Goal: Task Accomplishment & Management: Complete application form

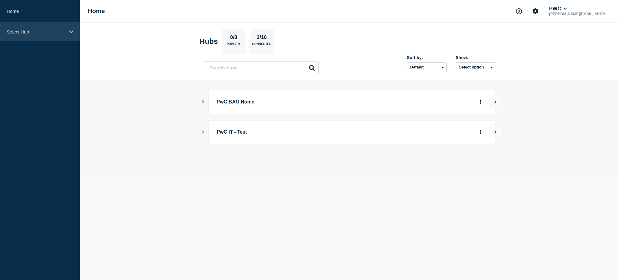
click at [60, 32] on p "Select Hub" at bounding box center [36, 31] width 58 height 5
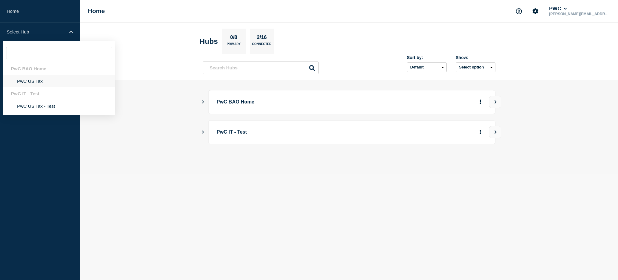
click at [33, 81] on li "PwC US Tax" at bounding box center [59, 81] width 112 height 12
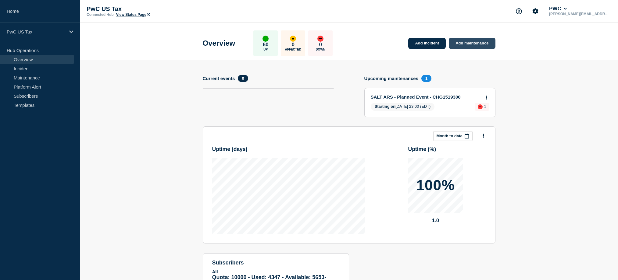
click at [465, 45] on link "Add maintenance" at bounding box center [471, 43] width 46 height 11
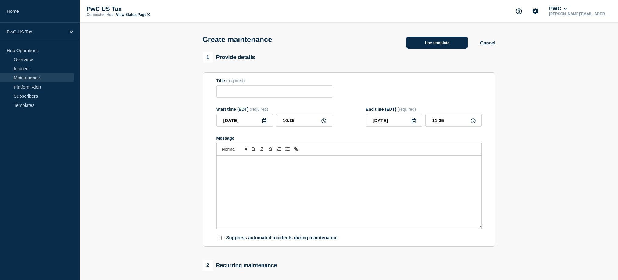
click at [441, 45] on button "Use template" at bounding box center [437, 43] width 62 height 12
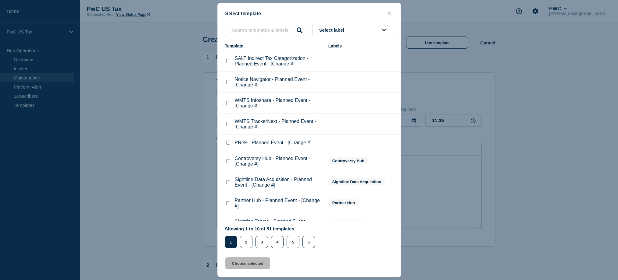
click at [267, 27] on input "text" at bounding box center [265, 30] width 81 height 12
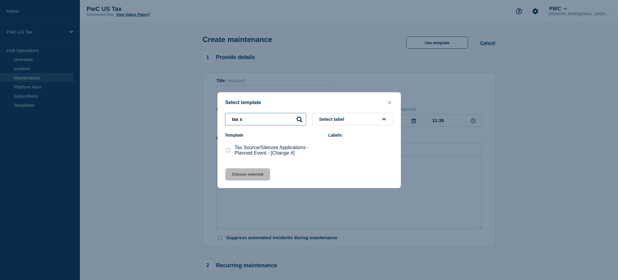
type input "tax s"
click at [229, 151] on checkbox"] "Tax Source/Sitecore Applications - Planned Event - [Change #] checkbox" at bounding box center [228, 150] width 4 height 4
checkbox checkbox"] "true"
click at [234, 181] on button "Choose selected" at bounding box center [247, 174] width 45 height 12
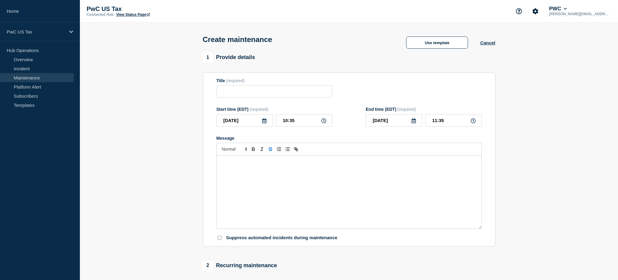
type input "Tax Source/Sitecore Applications - Planned Event - [Change #]"
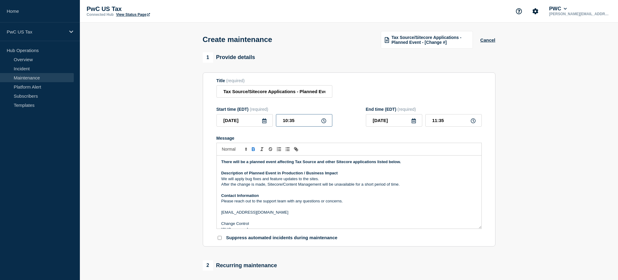
drag, startPoint x: 280, startPoint y: 125, endPoint x: 325, endPoint y: 127, distance: 45.5
click at [325, 127] on input "10:35" at bounding box center [304, 120] width 56 height 12
type input "09:00"
type input "10:00"
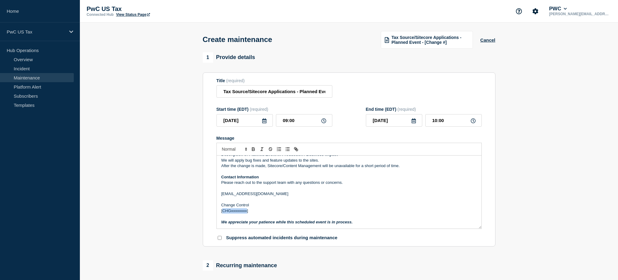
drag, startPoint x: 224, startPoint y: 218, endPoint x: 246, endPoint y: 218, distance: 21.9
click at [246, 214] on p "[CHGxxxxxxxx]" at bounding box center [348, 210] width 255 height 5
click at [224, 214] on p "[]" at bounding box center [348, 210] width 255 height 5
click at [222, 214] on p "[]" at bounding box center [348, 210] width 255 height 5
click at [229, 214] on p "]" at bounding box center [348, 210] width 255 height 5
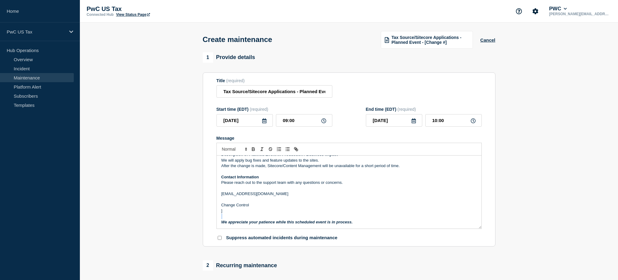
click at [229, 214] on p "]" at bounding box center [348, 210] width 255 height 5
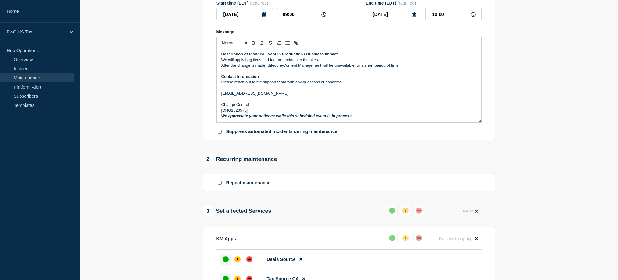
scroll to position [209, 0]
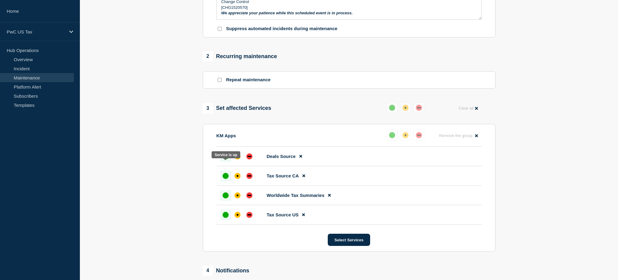
drag, startPoint x: 225, startPoint y: 165, endPoint x: 226, endPoint y: 170, distance: 4.6
click at [225, 160] on div "up" at bounding box center [225, 157] width 6 height 6
drag, startPoint x: 226, startPoint y: 185, endPoint x: 225, endPoint y: 197, distance: 11.6
click at [226, 179] on div "up" at bounding box center [225, 176] width 6 height 6
drag, startPoint x: 222, startPoint y: 208, endPoint x: 224, endPoint y: 224, distance: 16.0
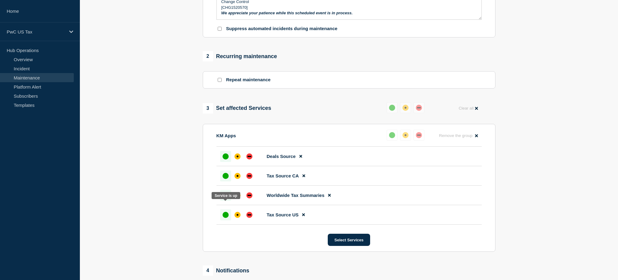
click at [222, 201] on div at bounding box center [225, 195] width 11 height 11
drag, startPoint x: 223, startPoint y: 227, endPoint x: 228, endPoint y: 226, distance: 4.4
click at [223, 218] on div "up" at bounding box center [225, 215] width 6 height 6
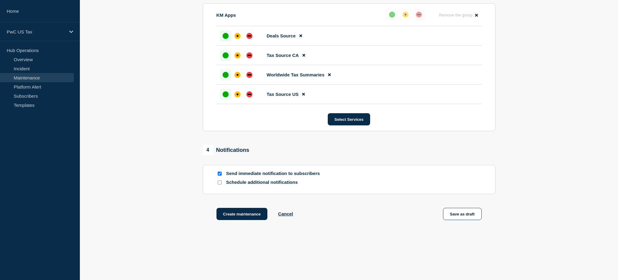
click at [220, 176] on input "Send immediate notification to subscribers" at bounding box center [220, 174] width 4 height 4
checkbox input "false"
click at [244, 220] on button "Create maintenance" at bounding box center [241, 214] width 51 height 12
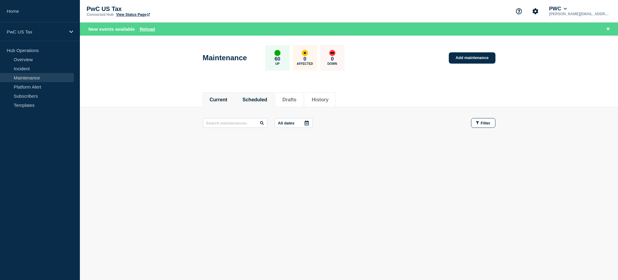
click at [251, 101] on button "Scheduled" at bounding box center [254, 99] width 25 height 5
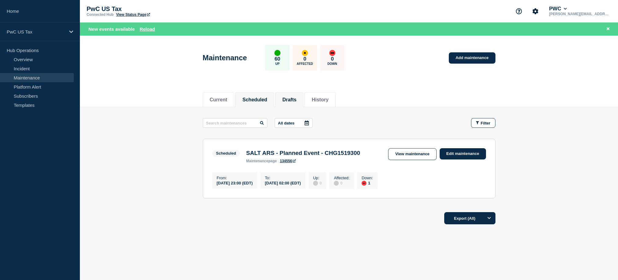
click at [296, 99] on li "Drafts" at bounding box center [289, 99] width 28 height 15
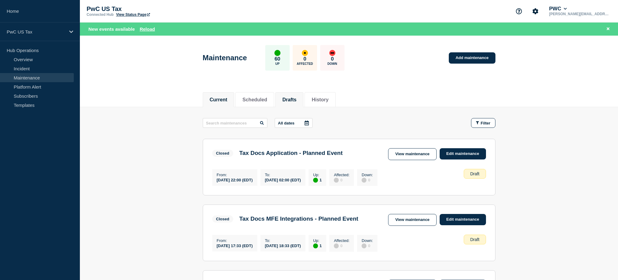
click at [228, 98] on li "Current" at bounding box center [219, 99] width 32 height 15
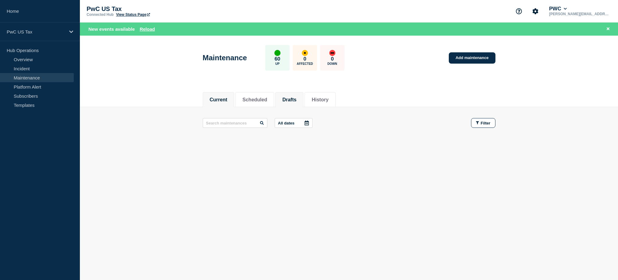
drag, startPoint x: 261, startPoint y: 100, endPoint x: 285, endPoint y: 106, distance: 24.7
click at [261, 100] on button "Scheduled" at bounding box center [254, 99] width 25 height 5
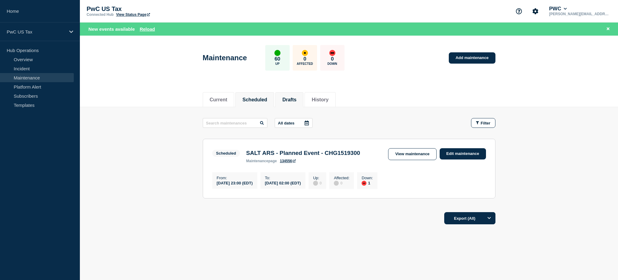
click at [287, 101] on button "Drafts" at bounding box center [289, 99] width 14 height 5
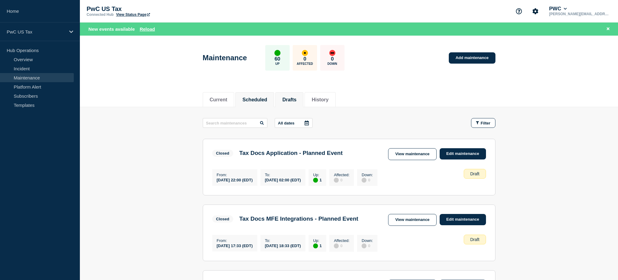
drag, startPoint x: 247, startPoint y: 95, endPoint x: 250, endPoint y: 96, distance: 3.2
click at [249, 96] on li "Scheduled" at bounding box center [254, 99] width 39 height 15
